Goal: Transaction & Acquisition: Purchase product/service

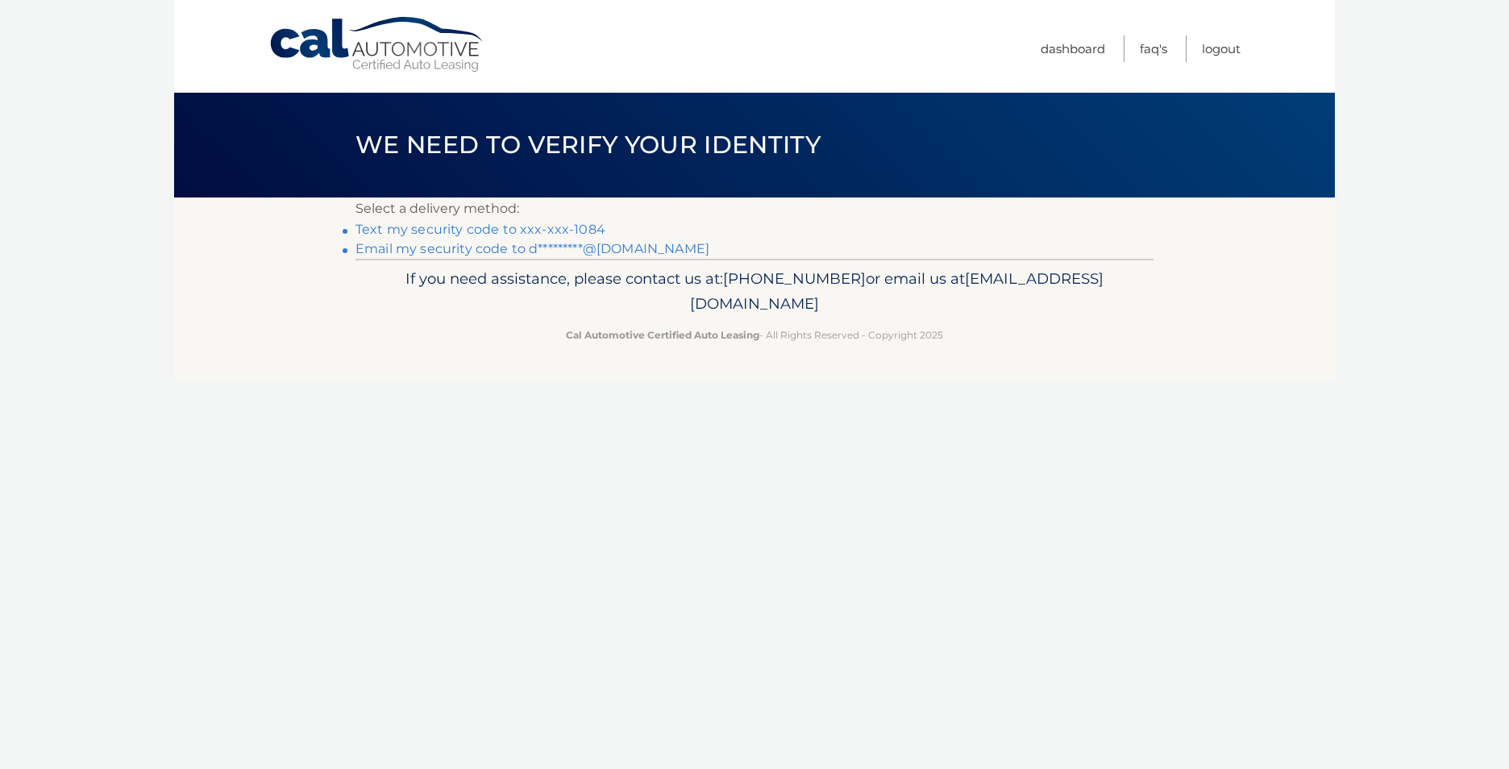
click at [504, 226] on link "Text my security code to xxx-xxx-1084" at bounding box center [480, 229] width 250 height 15
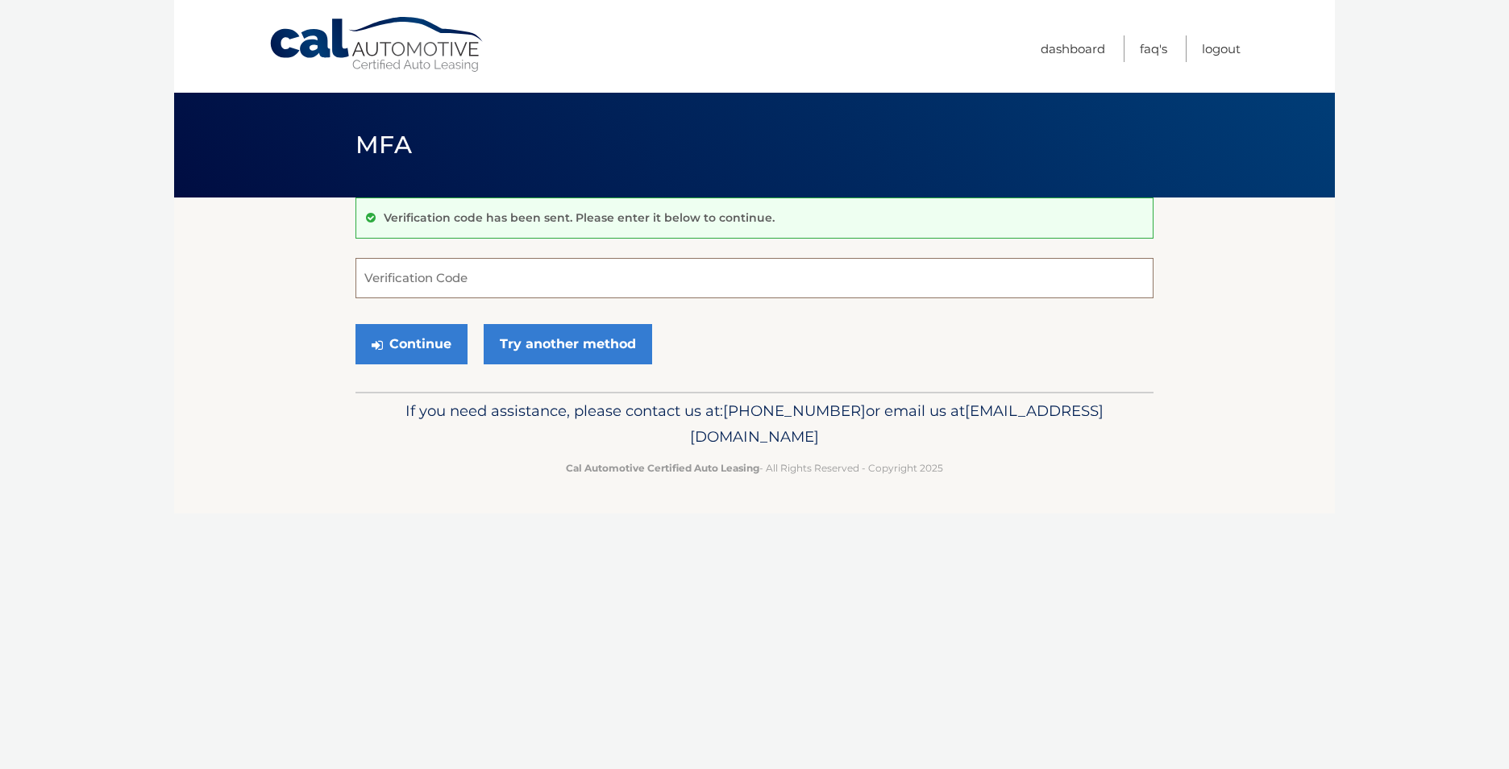
click at [457, 287] on input "Verification Code" at bounding box center [754, 278] width 798 height 40
click at [415, 284] on input "Verification Code" at bounding box center [754, 278] width 798 height 40
type input "445613"
click at [417, 349] on button "Continue" at bounding box center [411, 344] width 112 height 40
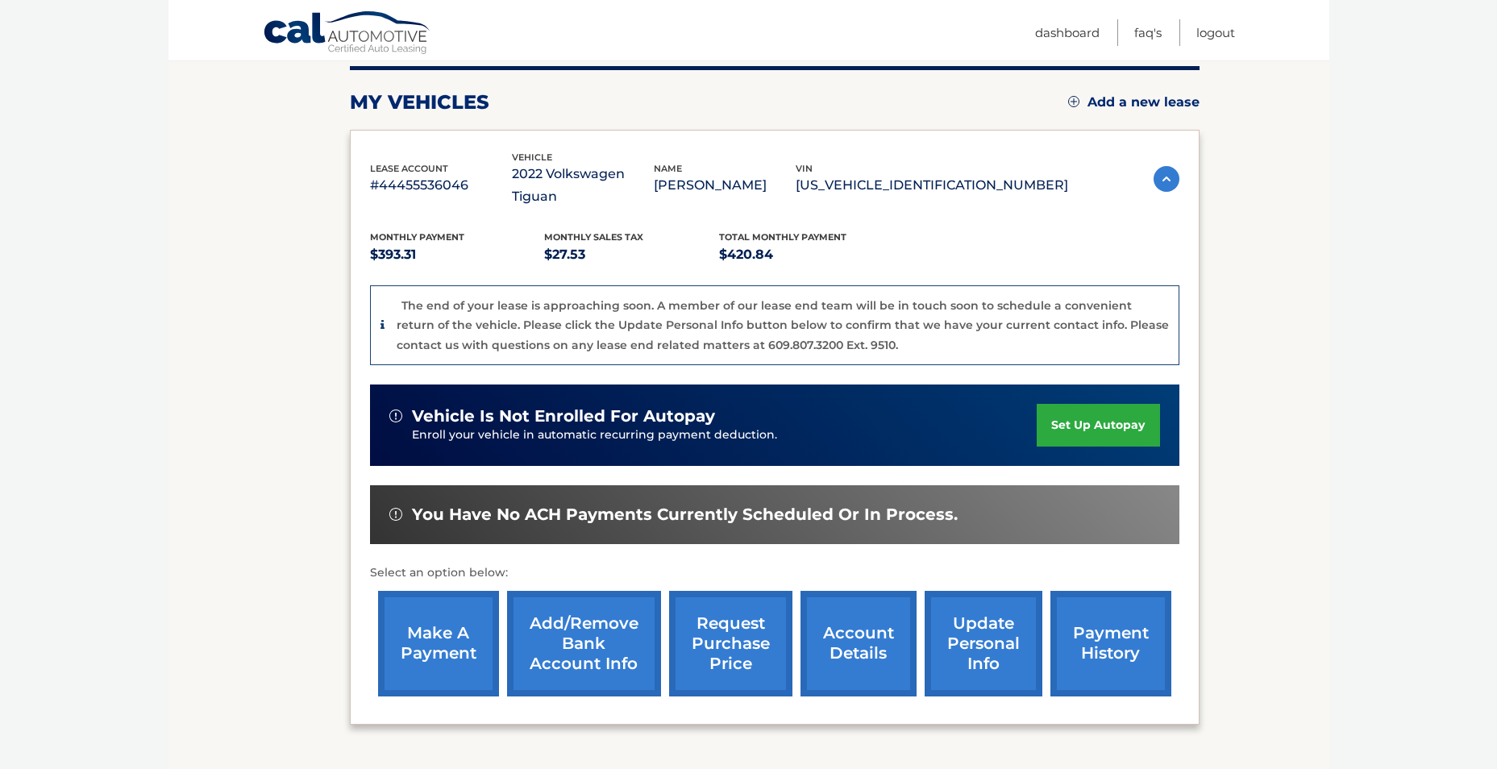
scroll to position [242, 0]
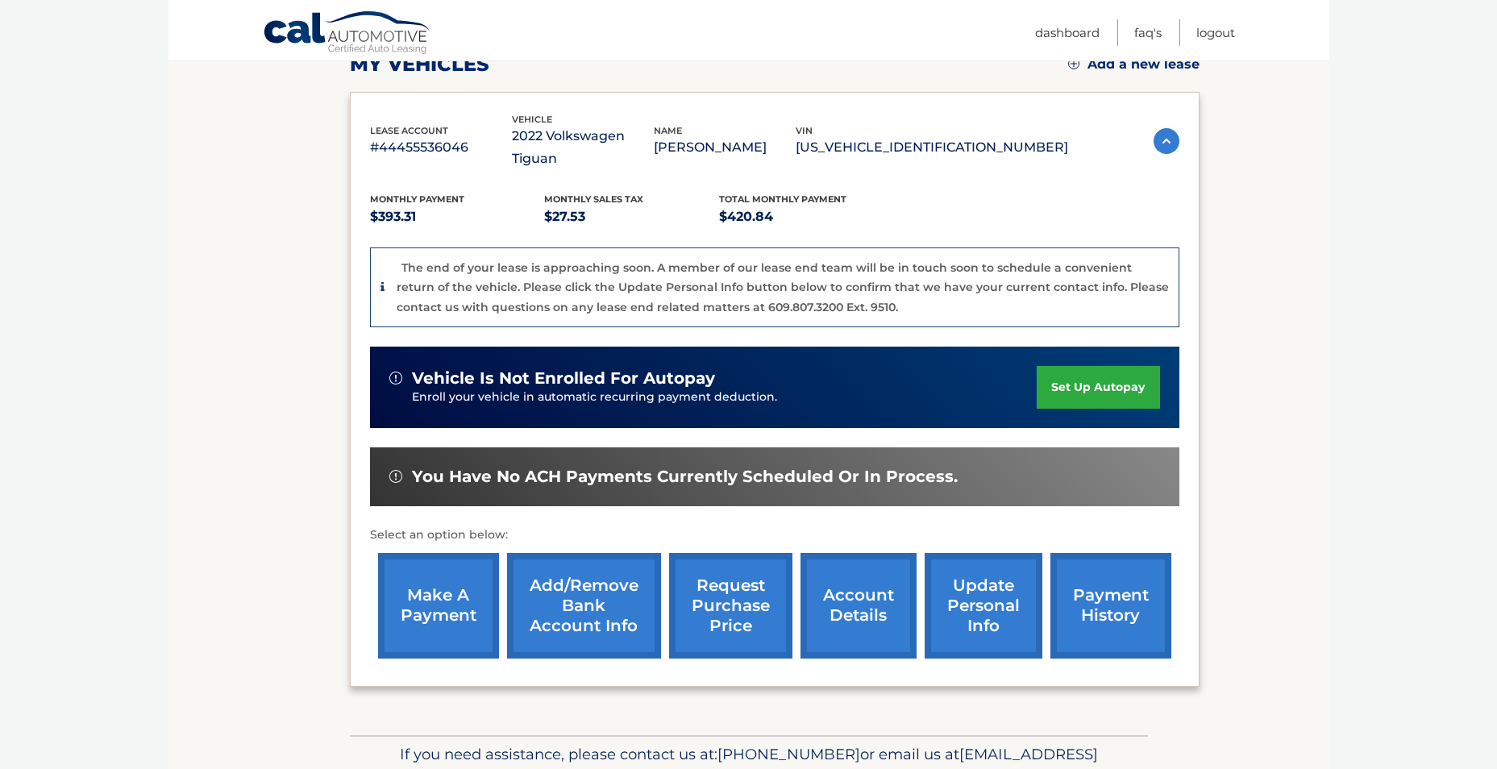
click at [434, 562] on link "make a payment" at bounding box center [438, 606] width 121 height 106
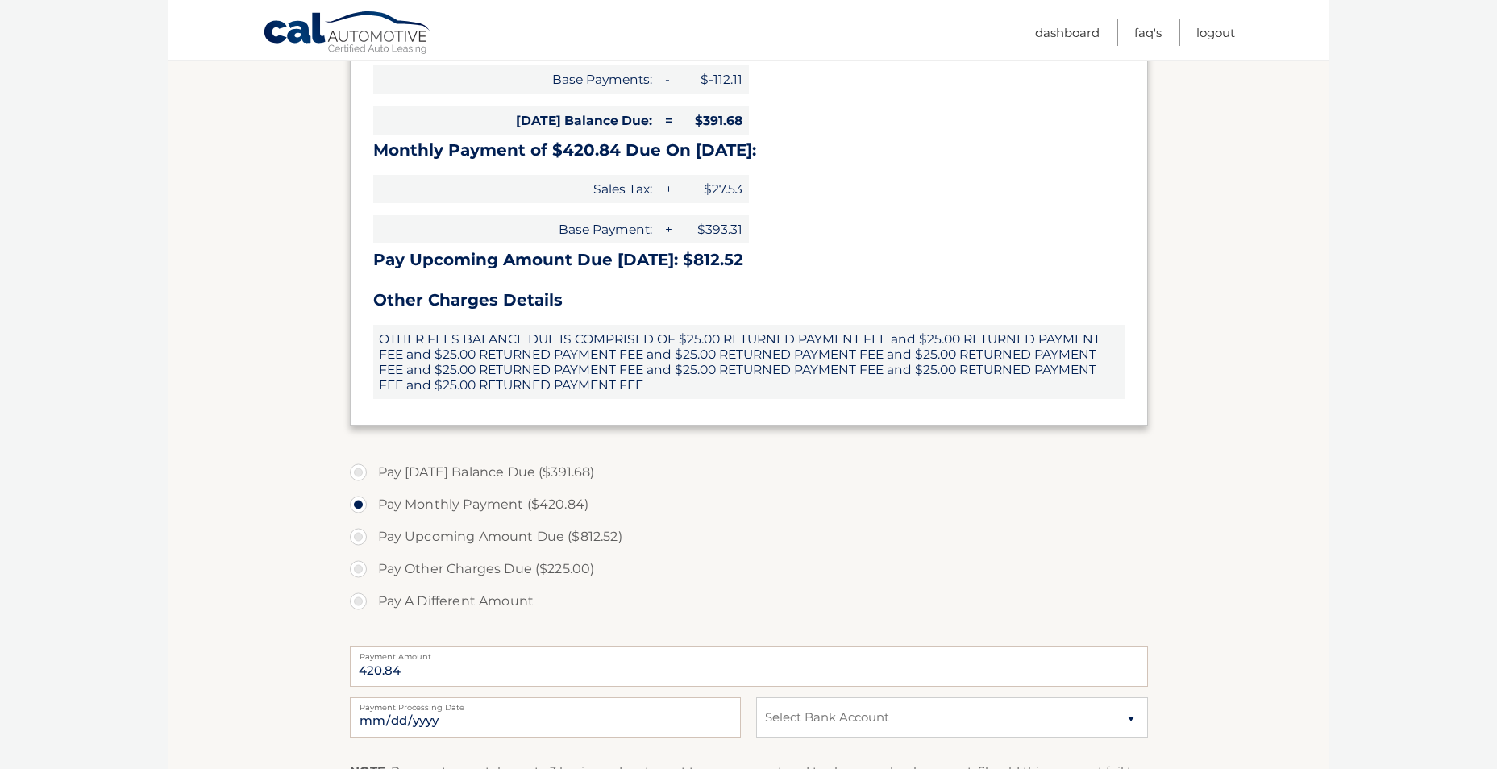
scroll to position [484, 0]
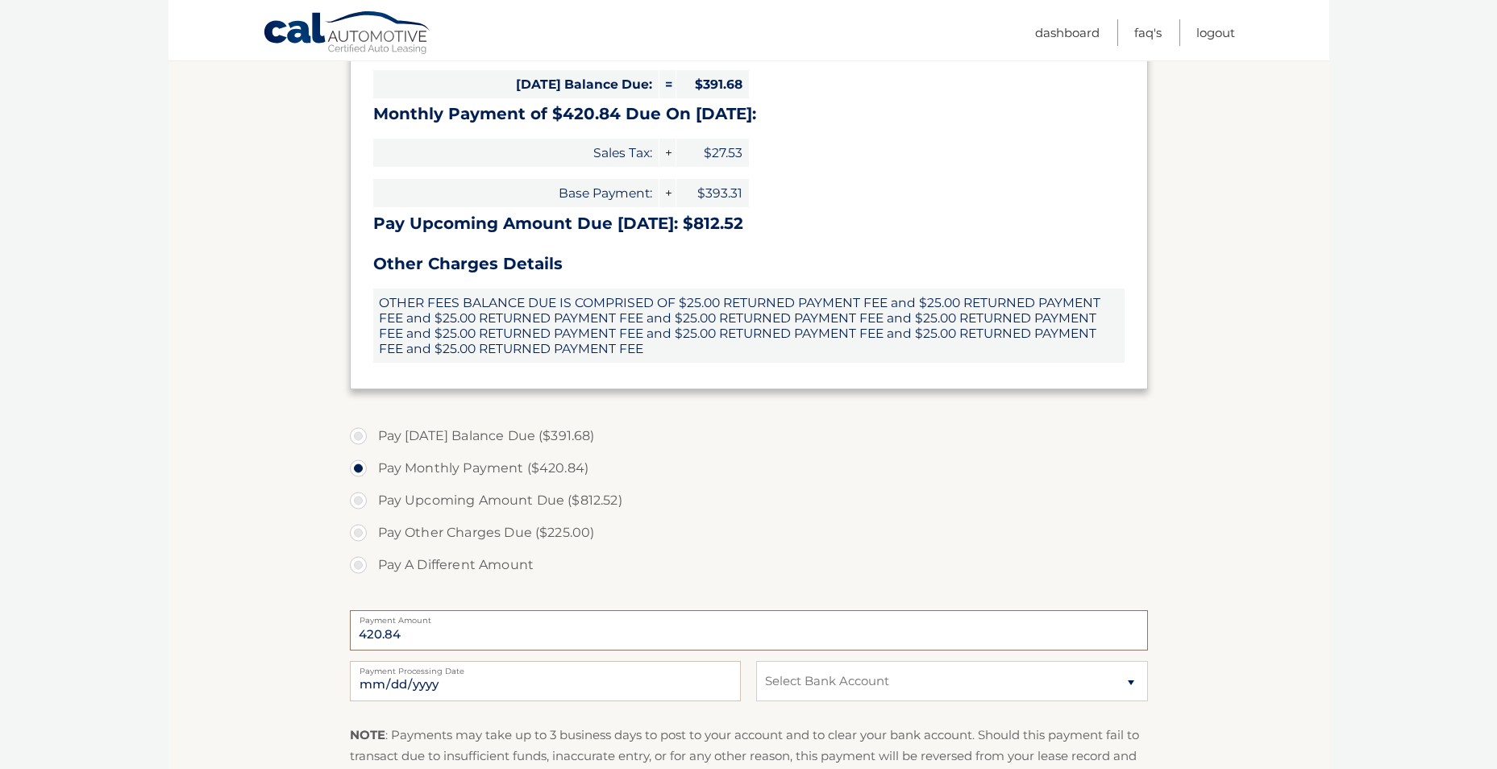
drag, startPoint x: 344, startPoint y: 630, endPoint x: 328, endPoint y: 630, distance: 16.1
click at [328, 630] on section "Account Overview | Make a Payment Payment Information Balance Forward: Late Cha…" at bounding box center [748, 302] width 1160 height 1177
drag, startPoint x: 328, startPoint y: 630, endPoint x: 384, endPoint y: 629, distance: 56.4
click at [376, 628] on input "420.84" at bounding box center [749, 630] width 798 height 40
click at [380, 631] on input "420.84" at bounding box center [749, 630] width 798 height 40
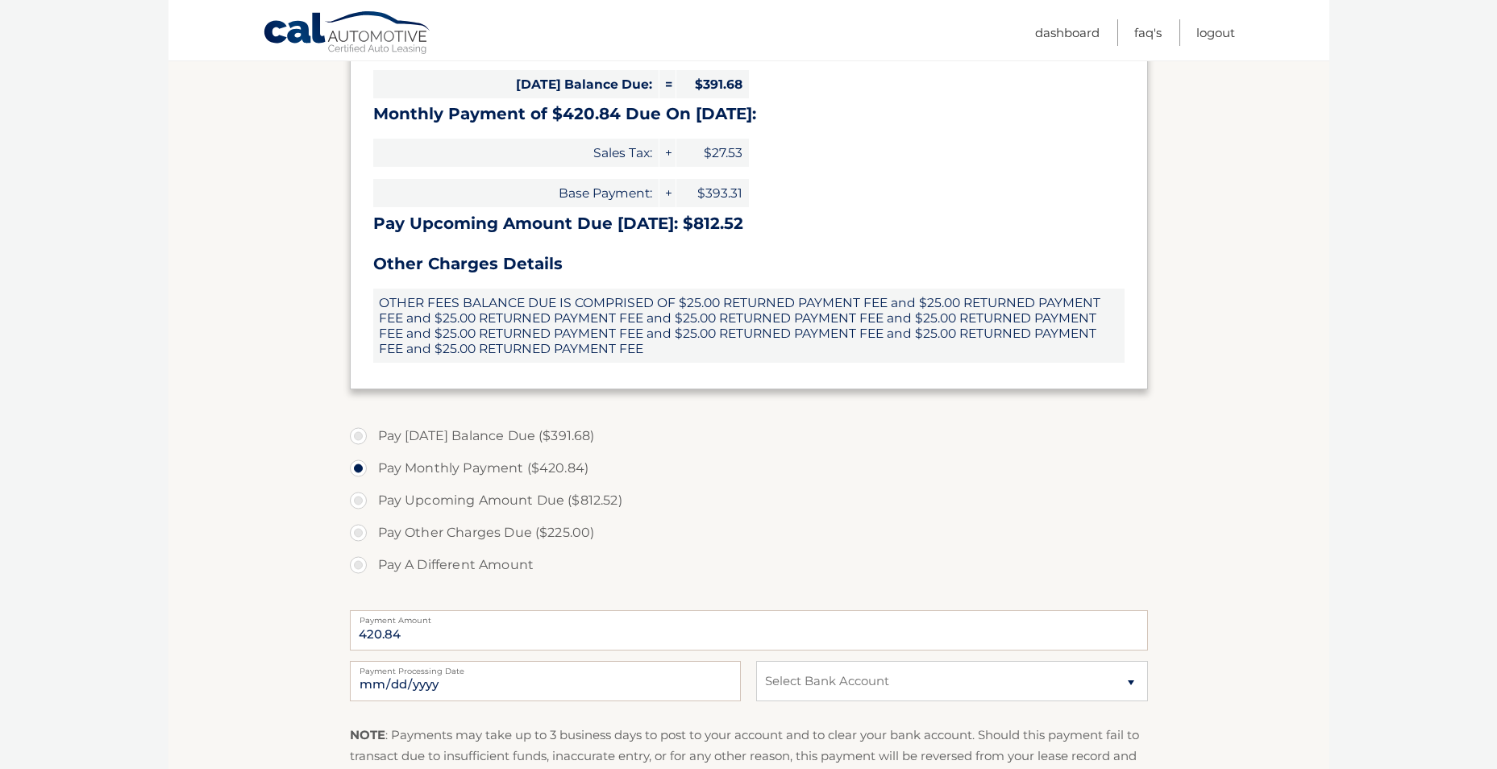
click at [359, 565] on label "Pay A Different Amount" at bounding box center [749, 565] width 798 height 32
click at [359, 565] on input "Pay A Different Amount" at bounding box center [364, 562] width 16 height 26
radio input "true"
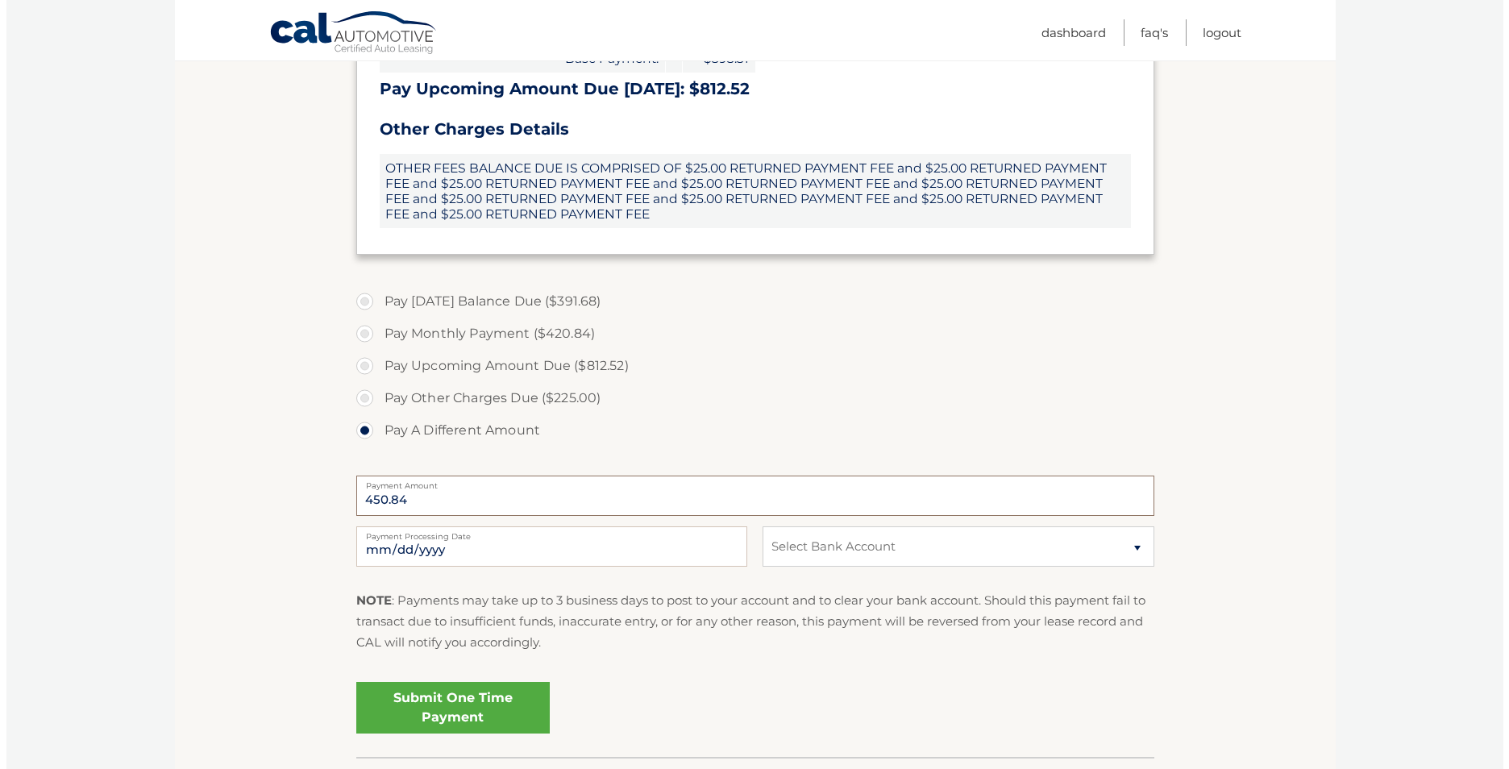
scroll to position [645, 0]
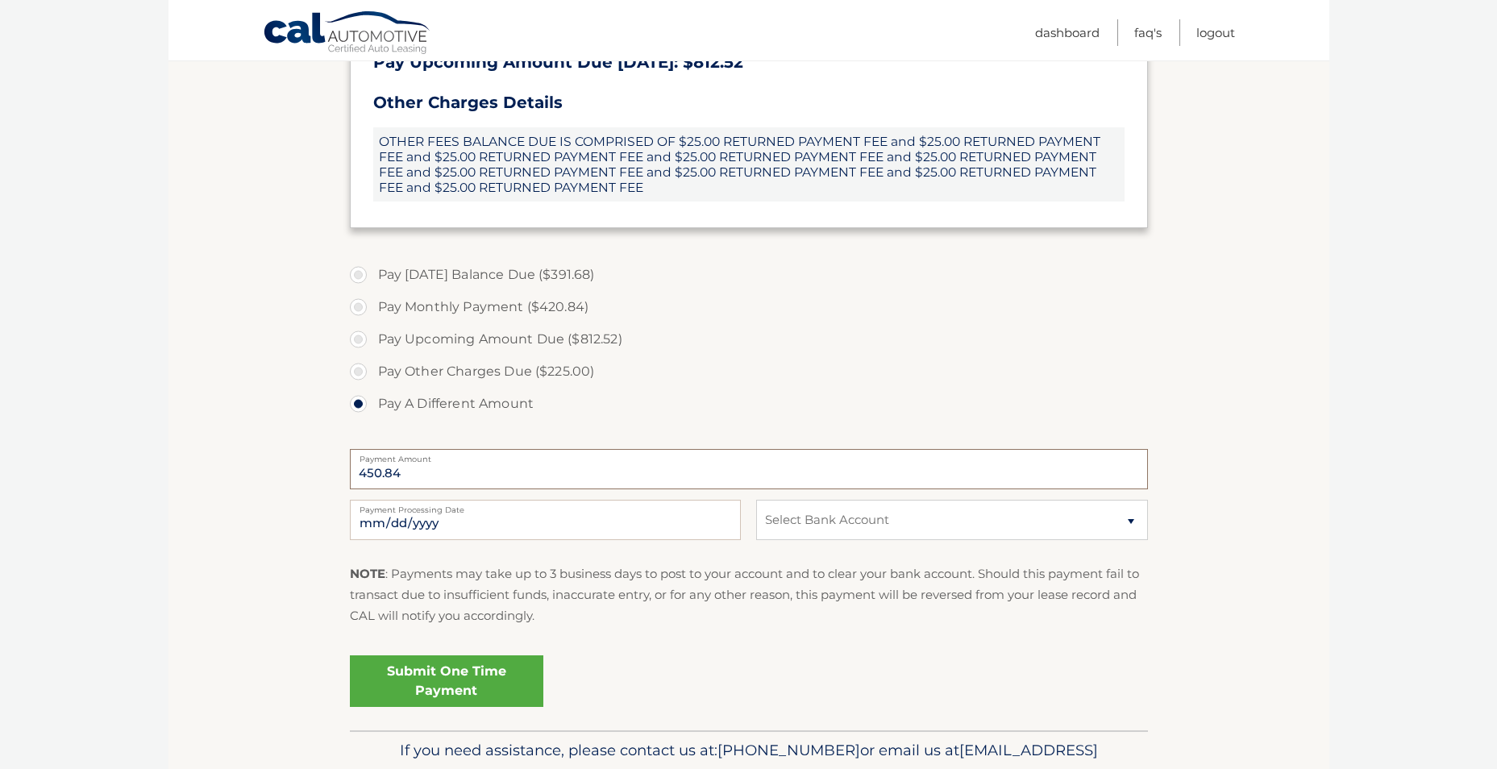
type input "450.84"
click at [968, 515] on select "Select Bank Account Checking WELLS FARGO BANK *****4436 Savings WELLS FARGO BAN…" at bounding box center [951, 520] width 391 height 40
select select "MTUyNThjNGItN2NhMi00ZmYxLWE3NjctMTFlYTM5Nzg3ZGJk"
click at [756, 500] on select "Select Bank Account Checking WELLS FARGO BANK *****4436 Savings WELLS FARGO BAN…" at bounding box center [951, 520] width 391 height 40
click at [451, 683] on link "Submit One Time Payment" at bounding box center [446, 681] width 193 height 52
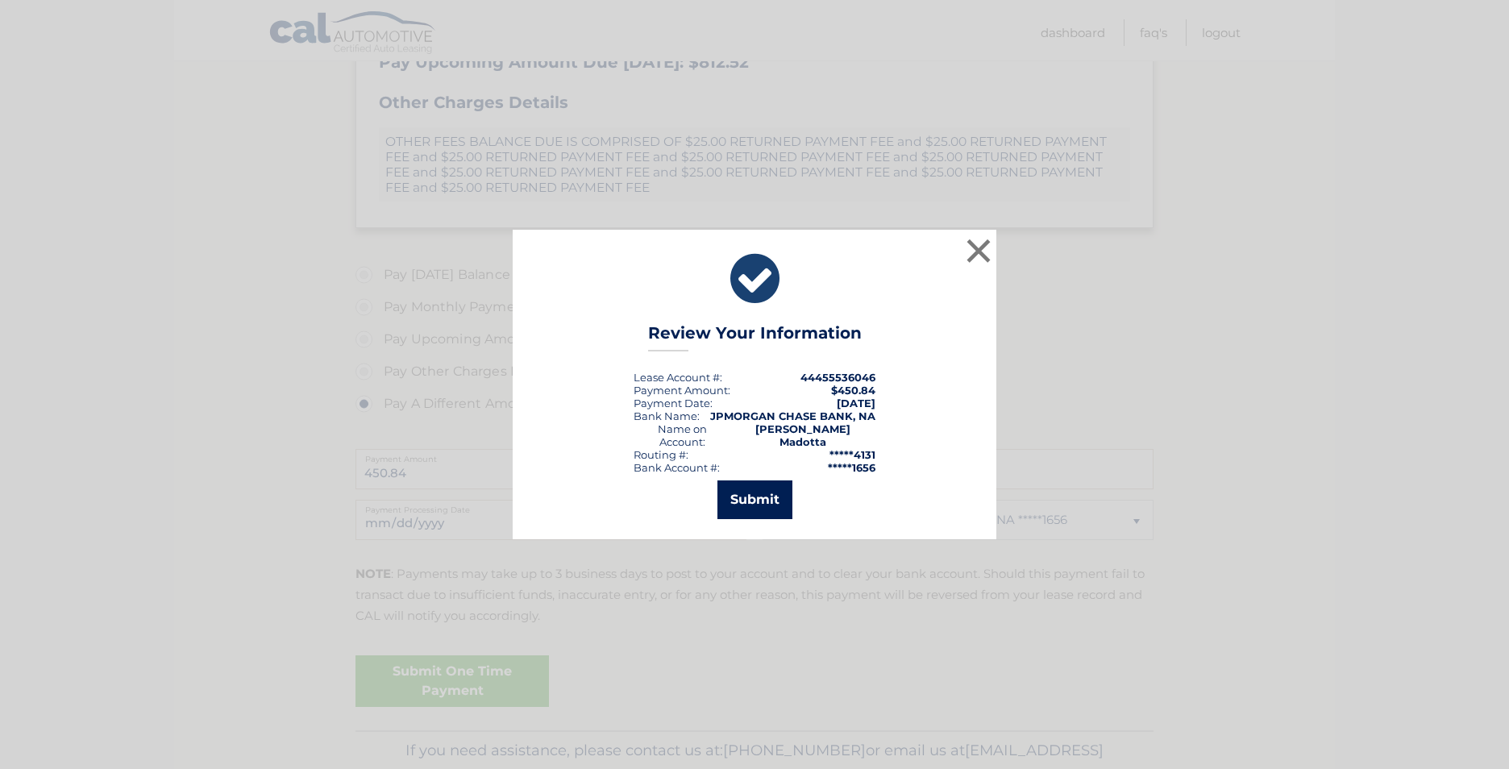
click at [744, 501] on button "Submit" at bounding box center [754, 499] width 75 height 39
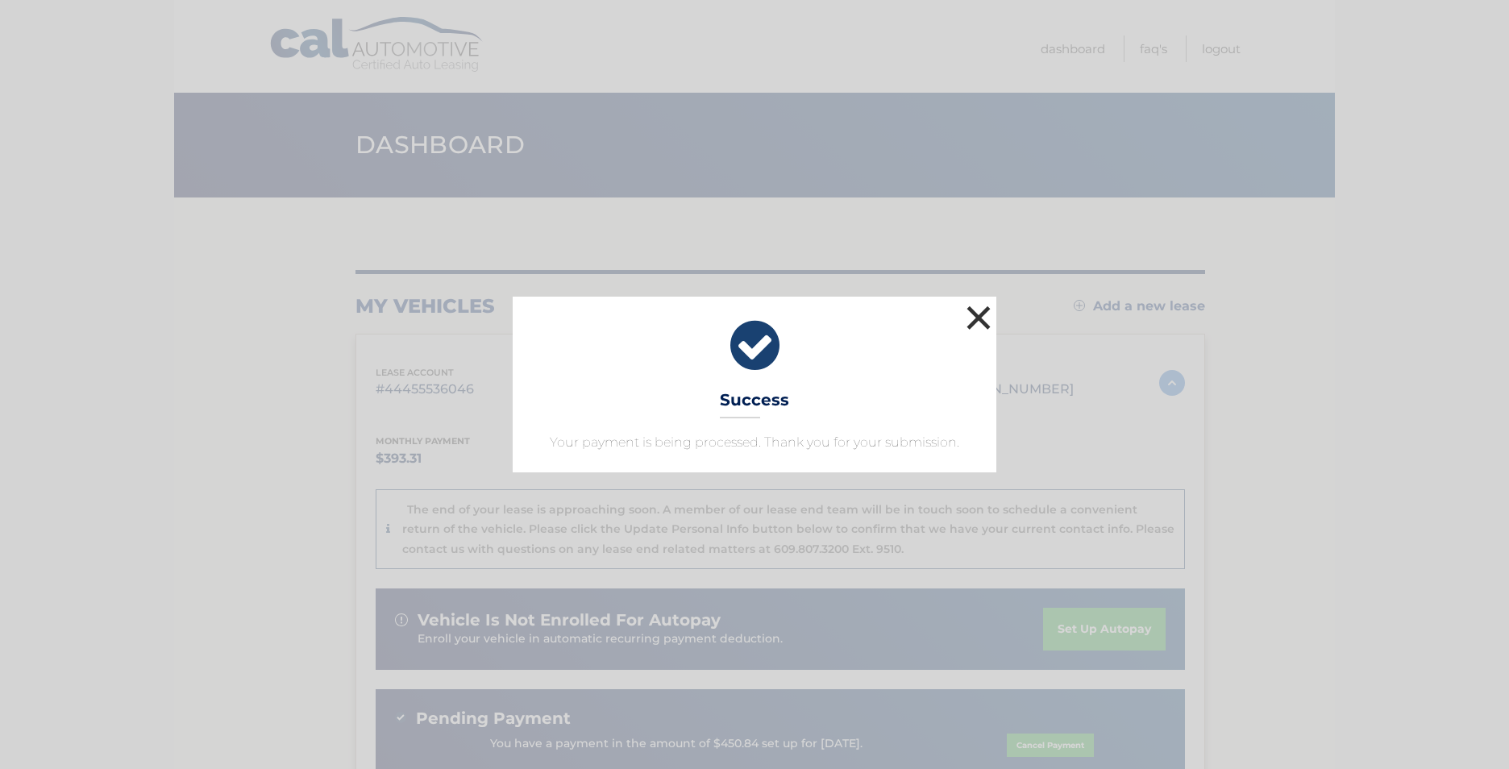
click at [980, 312] on button "×" at bounding box center [978, 317] width 32 height 32
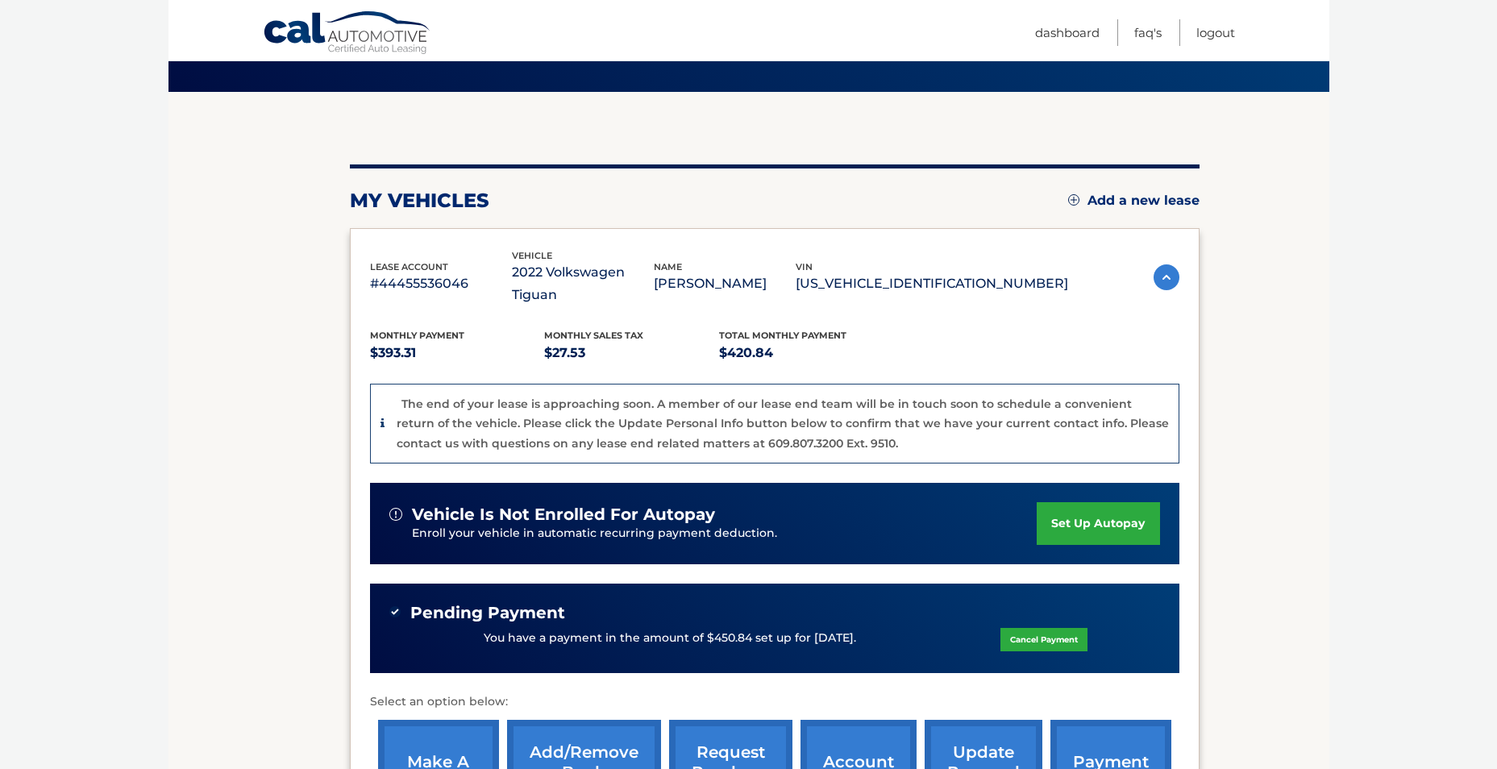
scroll to position [322, 0]
